Goal: Find specific fact: Find specific fact

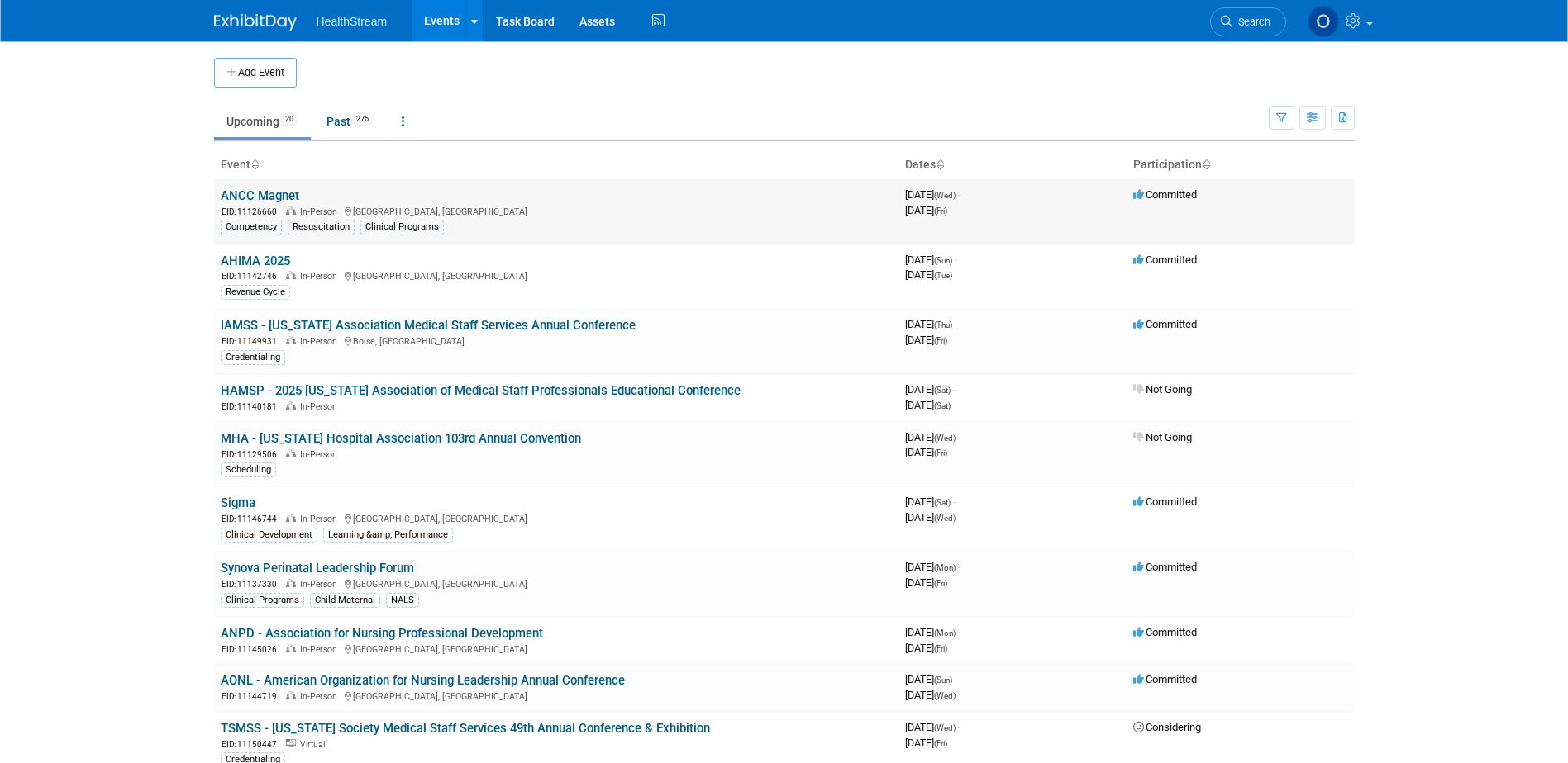
click at [252, 192] on link "ANCC Magnet" at bounding box center [260, 196] width 78 height 15
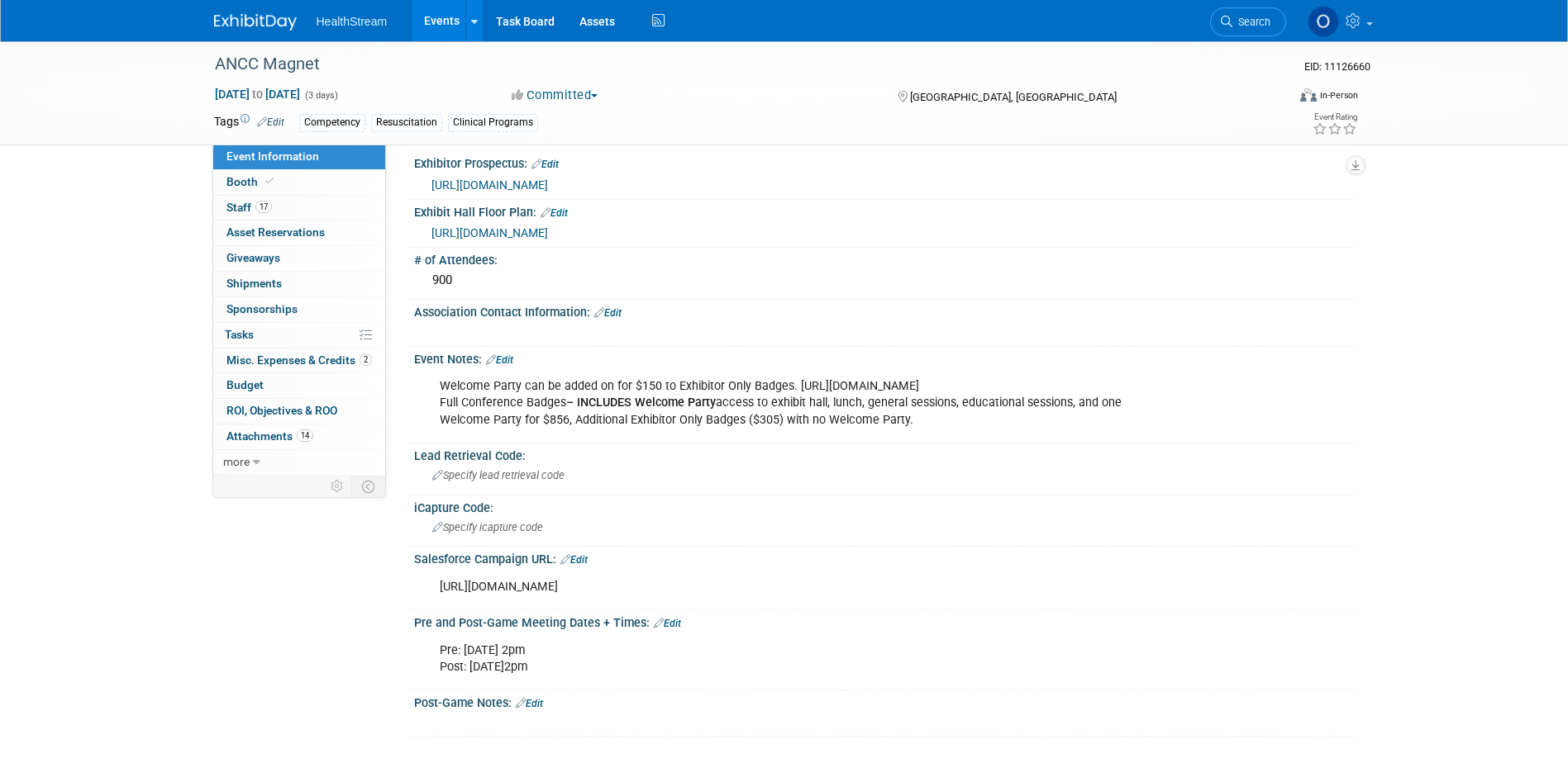
scroll to position [636, 0]
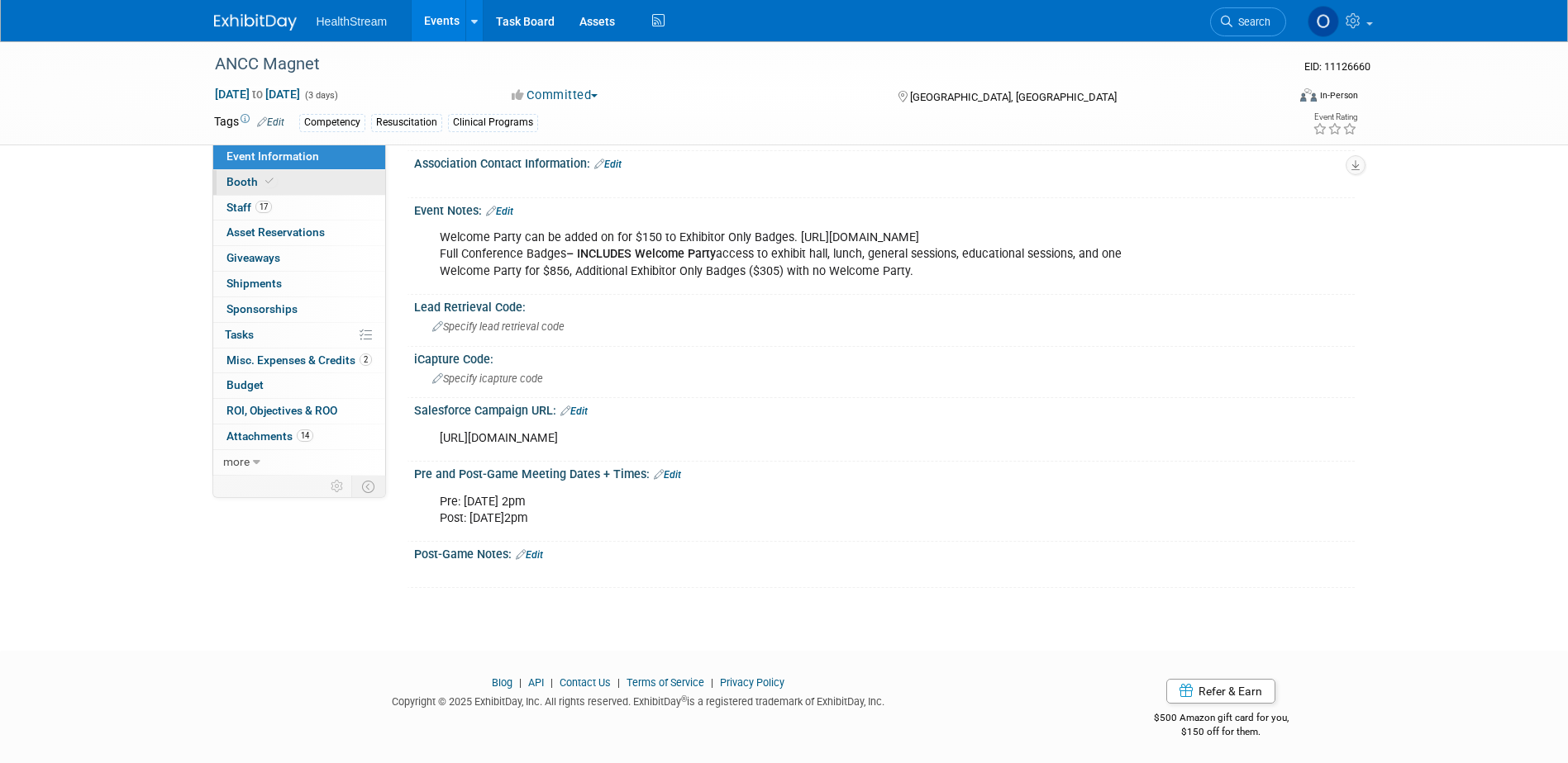
click at [243, 184] on span "Booth" at bounding box center [251, 181] width 50 height 13
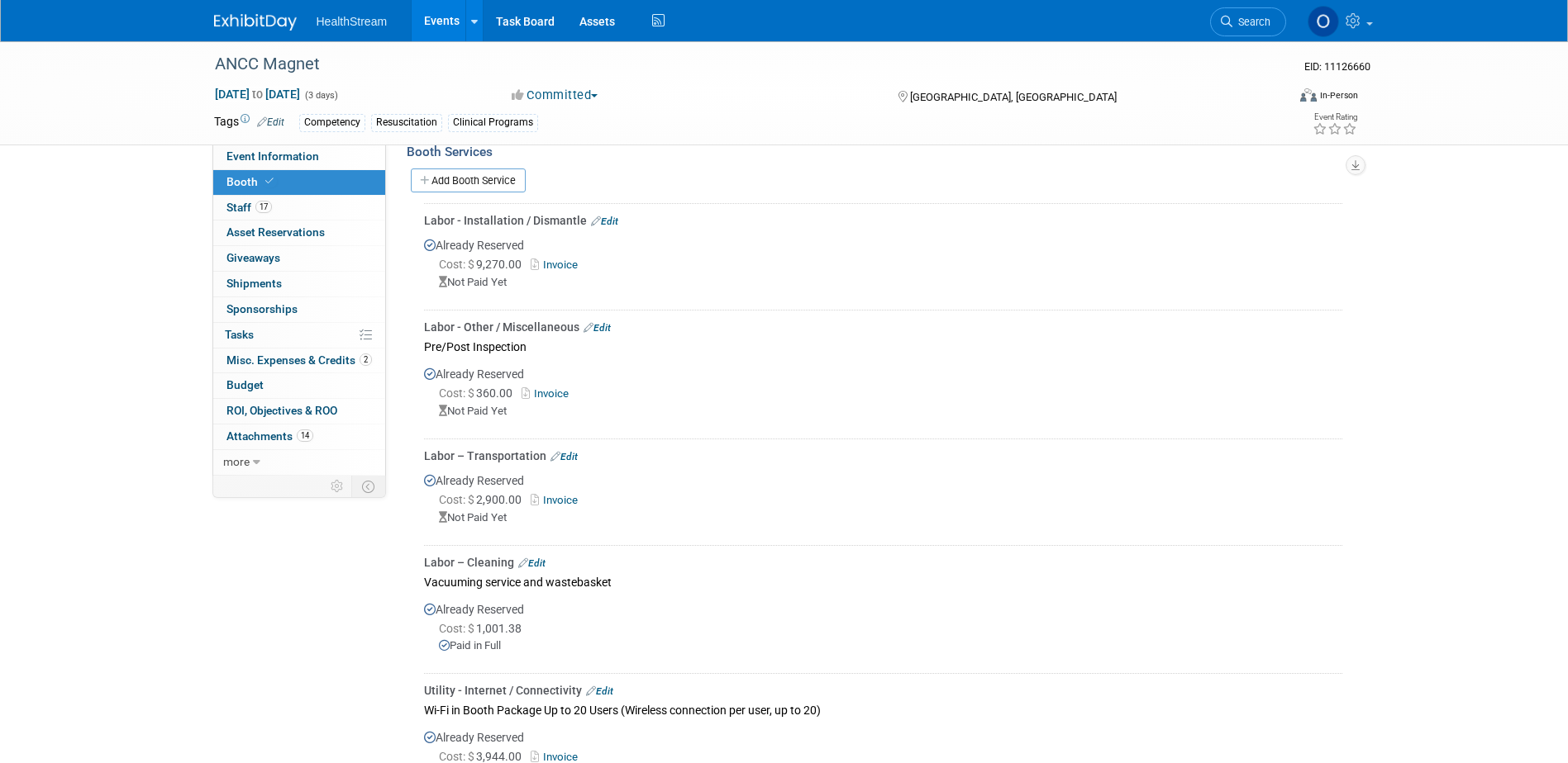
scroll to position [908, 0]
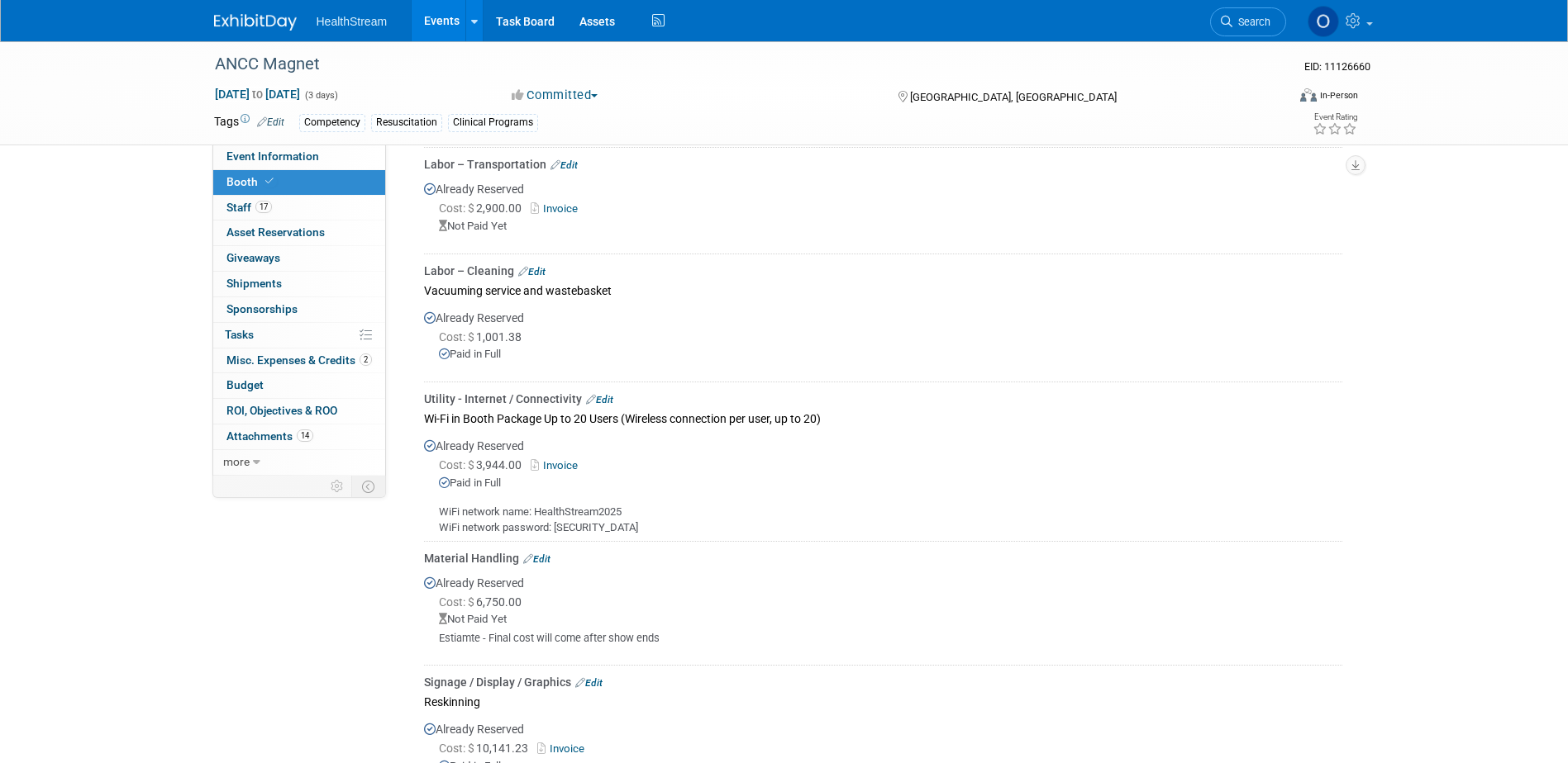
drag, startPoint x: 629, startPoint y: 504, endPoint x: 537, endPoint y: 504, distance: 92.0
click at [537, 504] on div "WiFi network name: HealthStream2025 WiFi network password: [SECURITY_DATA]" at bounding box center [883, 513] width 918 height 44
copy div "HealthStream2025"
drag, startPoint x: 648, startPoint y: 524, endPoint x: 442, endPoint y: 508, distance: 206.6
click at [442, 508] on div "WiFi network name: HealthStream2025 WiFi network password: [SECURITY_DATA]" at bounding box center [883, 513] width 918 height 44
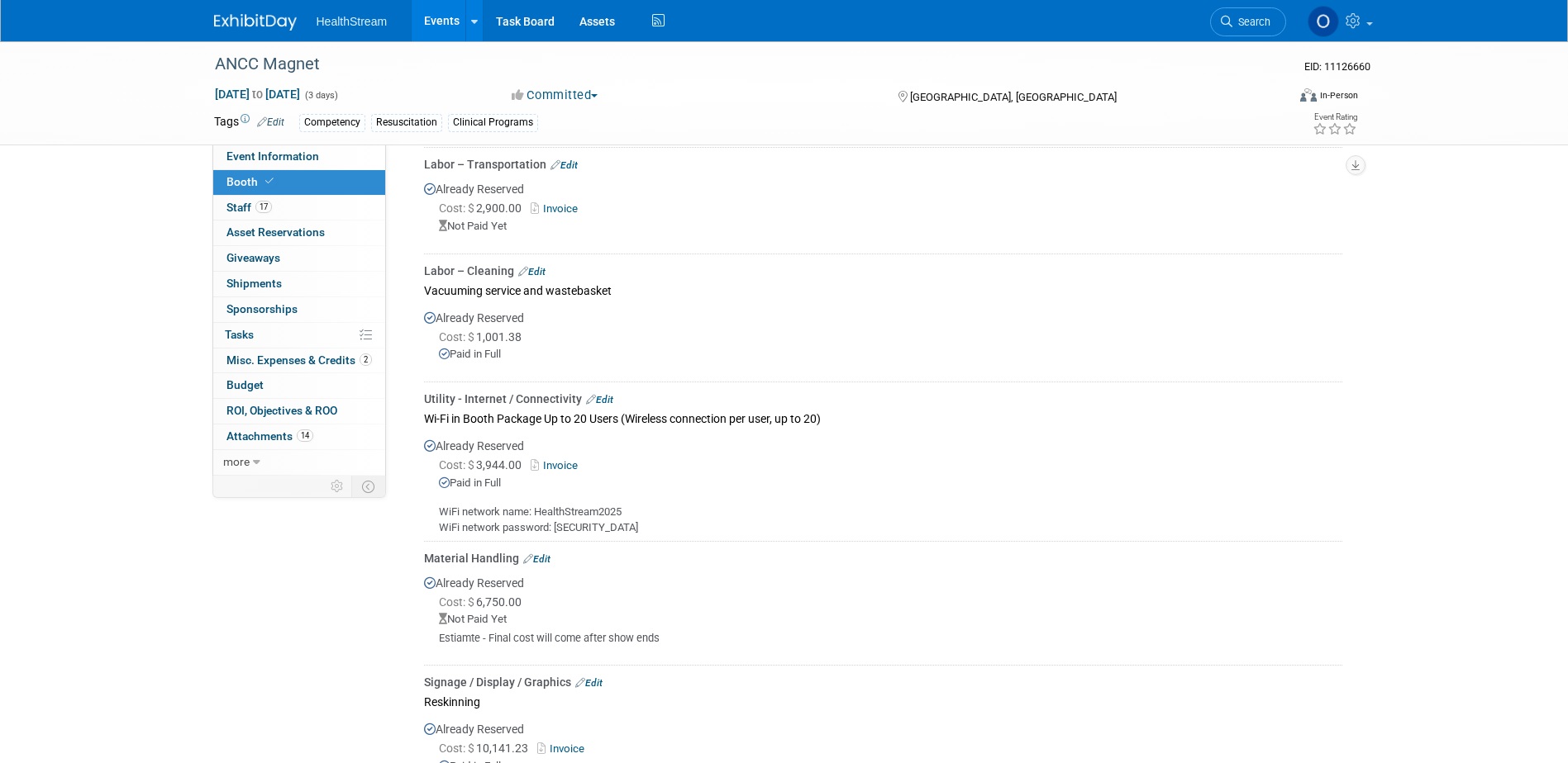
copy div "WiFi network name: HealthStream2025 WiFi network password: [SECURITY_DATA]"
